Goal: Information Seeking & Learning: Check status

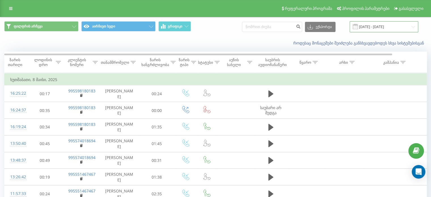
click at [377, 27] on input "[DATE] - [DATE]" at bounding box center [384, 26] width 69 height 11
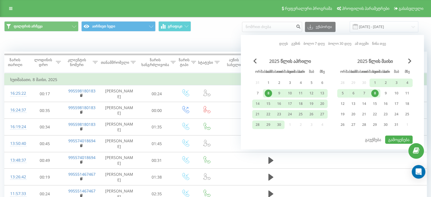
click at [287, 41] on font "დღეს" at bounding box center [283, 43] width 9 height 5
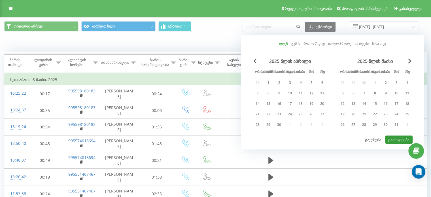
click at [396, 137] on font "გამოყენება" at bounding box center [398, 139] width 21 height 5
type input "[DATE] - [DATE]"
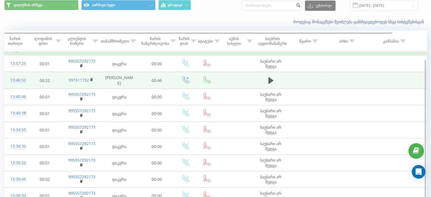
scroll to position [23, 0]
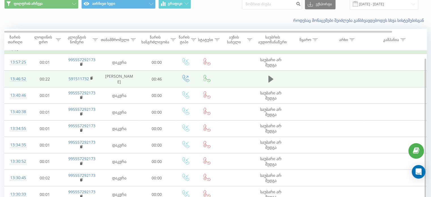
click at [269, 79] on icon at bounding box center [271, 79] width 5 height 7
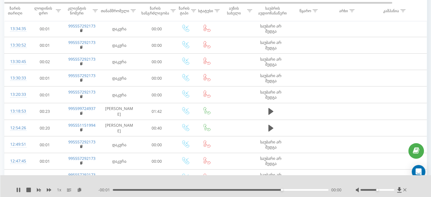
scroll to position [159, 0]
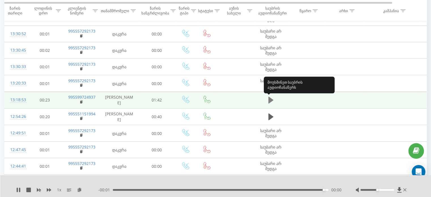
click at [273, 99] on icon at bounding box center [271, 100] width 5 height 8
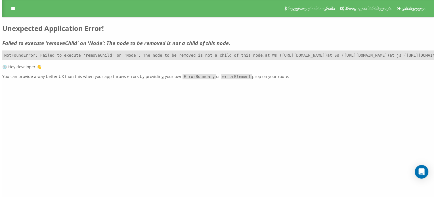
scroll to position [0, 0]
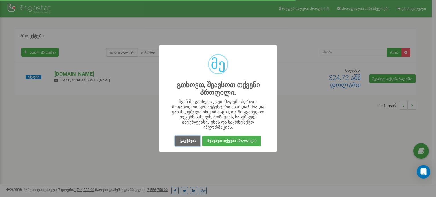
click at [189, 137] on button "გაუქმება" at bounding box center [187, 141] width 25 height 10
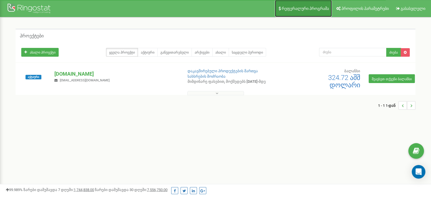
click at [307, 10] on font "რეფერალური პროგრამა" at bounding box center [305, 8] width 47 height 5
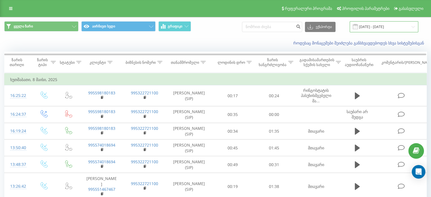
click at [373, 29] on input "[DATE] - [DATE]" at bounding box center [384, 26] width 69 height 11
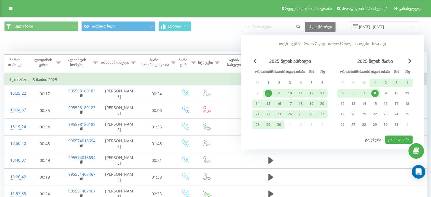
click at [286, 45] on font "დღეს" at bounding box center [283, 43] width 9 height 5
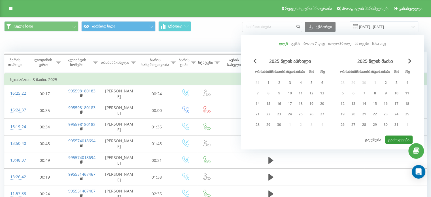
click at [394, 137] on font "გამოყენება" at bounding box center [398, 139] width 21 height 5
type input "[DATE] - [DATE]"
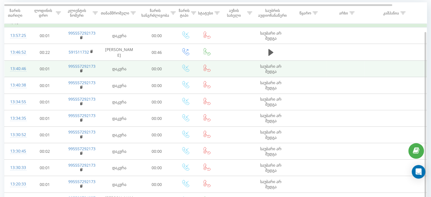
scroll to position [113, 0]
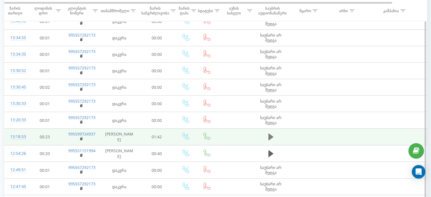
click at [270, 136] on icon at bounding box center [271, 137] width 5 height 7
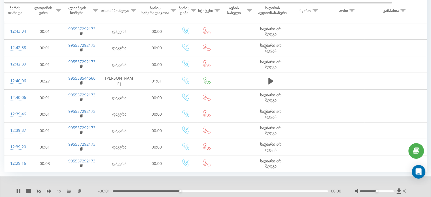
scroll to position [350, 0]
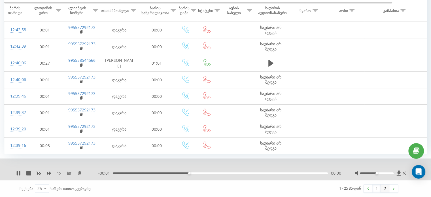
click at [386, 186] on font "2" at bounding box center [385, 188] width 2 height 5
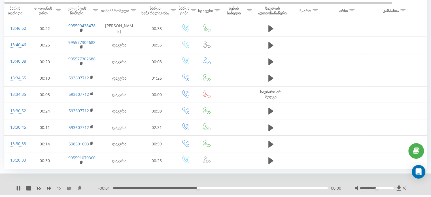
scroll to position [84, 0]
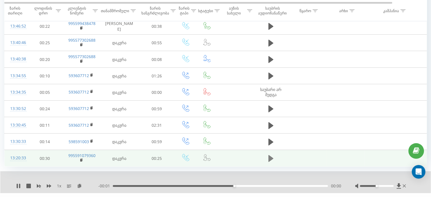
click at [269, 161] on icon at bounding box center [271, 159] width 5 height 8
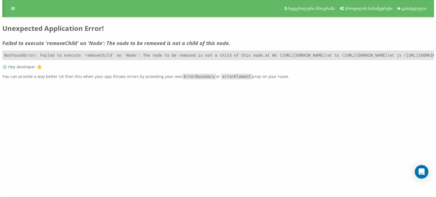
scroll to position [0, 0]
